Goal: Find contact information: Find contact information

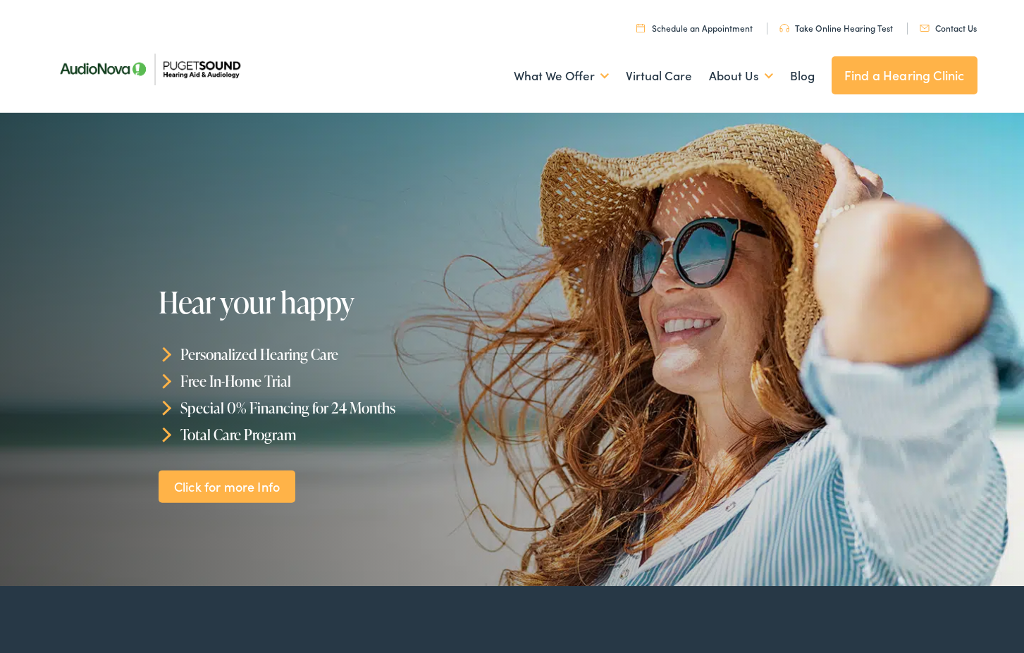
click at [958, 26] on link "Contact Us" at bounding box center [947, 28] width 57 height 12
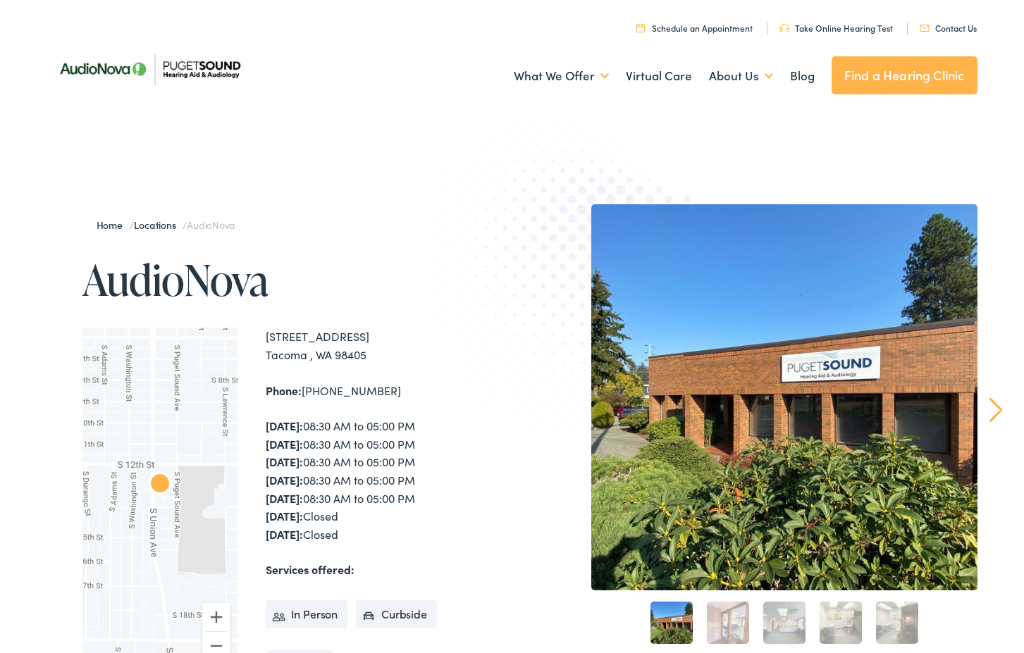
click at [388, 258] on h1 "AudioNova" at bounding box center [297, 279] width 430 height 47
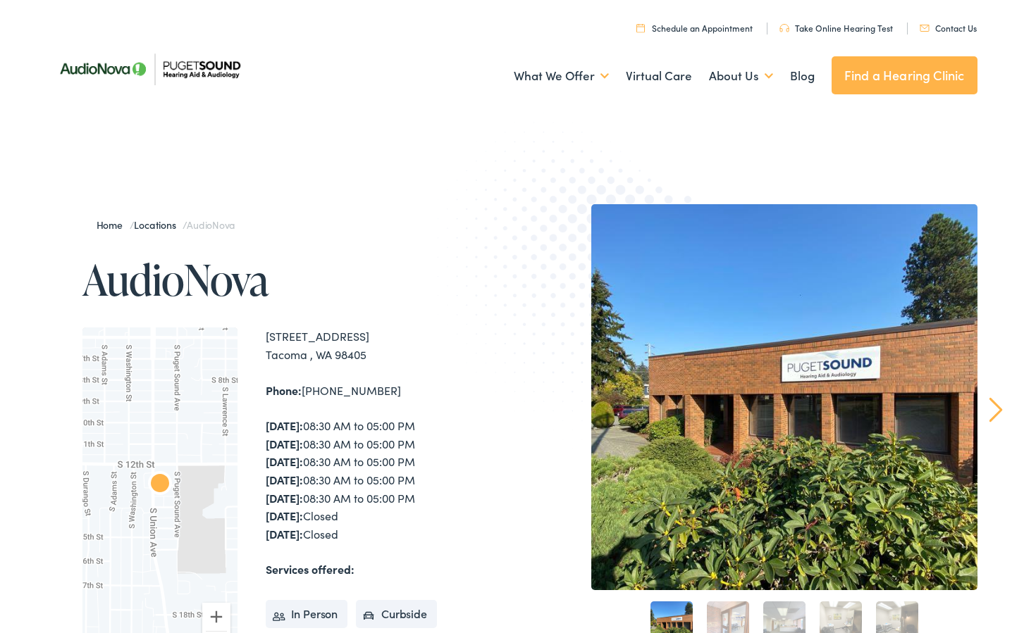
drag, startPoint x: 254, startPoint y: 320, endPoint x: 436, endPoint y: 395, distance: 197.4
click at [436, 395] on div "Home / Locations / AudioNova AudioNova ← Move left → Move right ↑ Move up ↓ Mov…" at bounding box center [512, 508] width 930 height 609
click at [419, 494] on div "Monday: 08:30 AM to 05:00 PM Tuesday: 08:30 AM to 05:00 PM Wednesday: 08:30 AM …" at bounding box center [389, 480] width 247 height 126
drag, startPoint x: 385, startPoint y: 388, endPoint x: 266, endPoint y: 327, distance: 133.6
click at [266, 328] on div "1311 South Union Ave #102 Tacoma , WA 98405 Phone: 253-759-3555 Monday: 08:30 A…" at bounding box center [389, 502] width 247 height 349
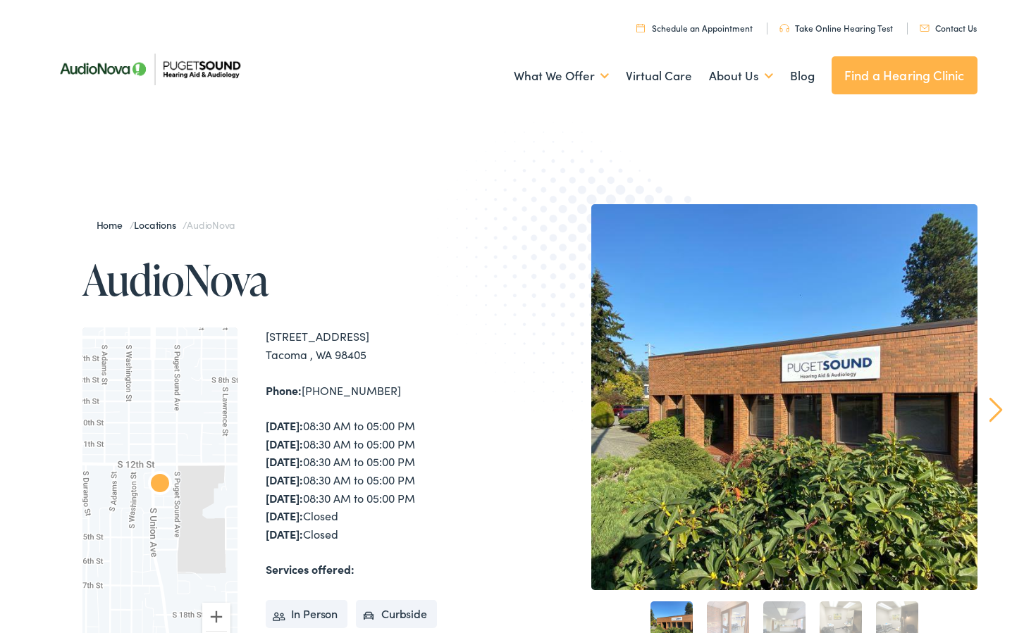
copy div "1311 South Union Ave #102 Tacoma , WA 98405 Phone: 253-759-3555"
